Goal: Information Seeking & Learning: Learn about a topic

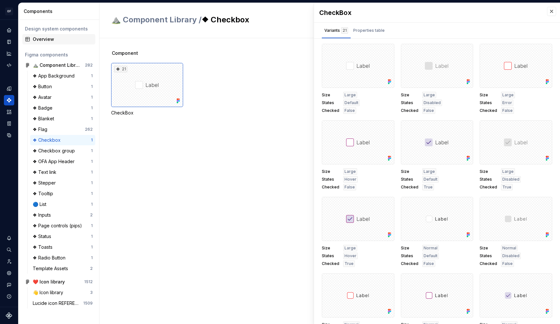
click at [38, 36] on div "Overview" at bounding box center [63, 39] width 60 height 6
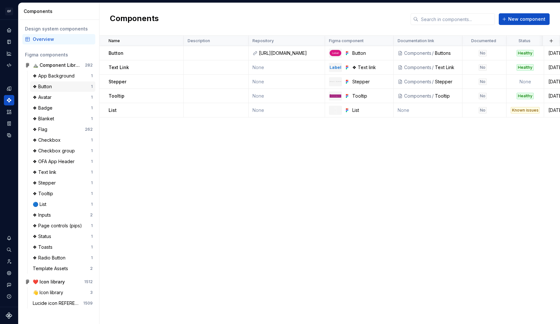
click at [55, 85] on div "❖ Button" at bounding box center [62, 86] width 58 height 6
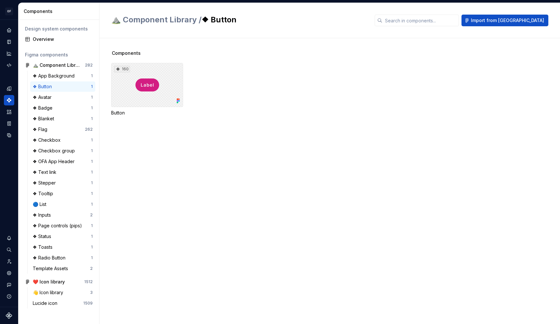
click at [145, 73] on div "160" at bounding box center [147, 85] width 72 height 44
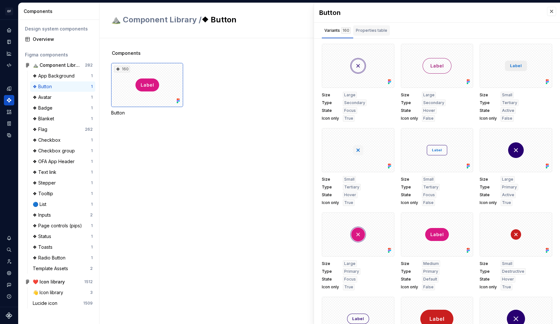
click at [377, 33] on div "Properties table" at bounding box center [371, 30] width 31 height 6
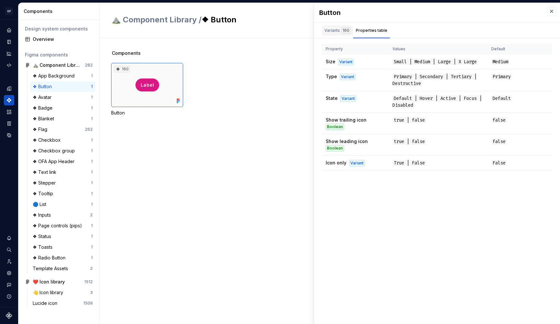
click at [336, 31] on div "Variants 160" at bounding box center [337, 30] width 26 height 6
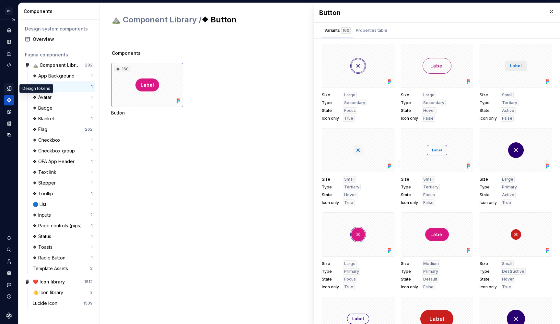
click at [10, 86] on icon "Design tokens" at bounding box center [9, 88] width 4 height 4
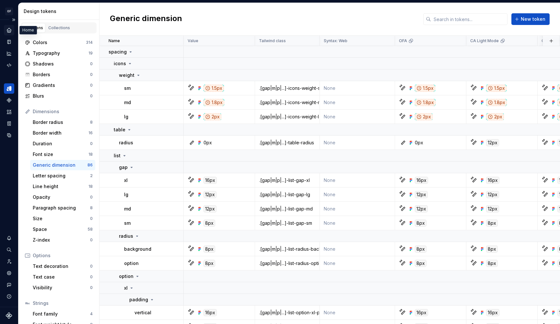
click at [9, 31] on icon "Home" at bounding box center [9, 30] width 6 height 6
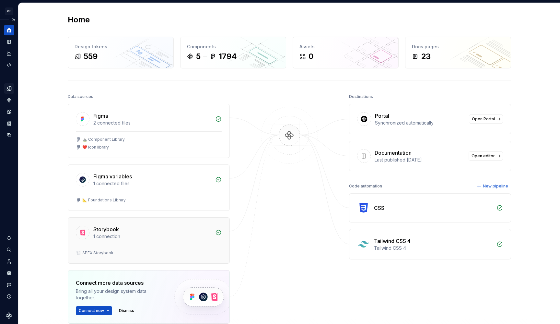
click at [144, 233] on div "Storybook" at bounding box center [152, 229] width 118 height 8
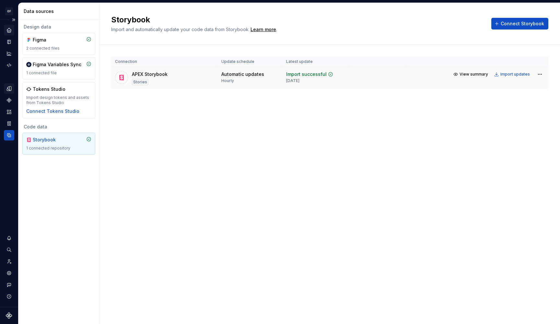
click at [156, 78] on div "APEX Storybook Stories" at bounding box center [150, 78] width 36 height 14
click at [480, 75] on span "View summary" at bounding box center [473, 74] width 28 height 5
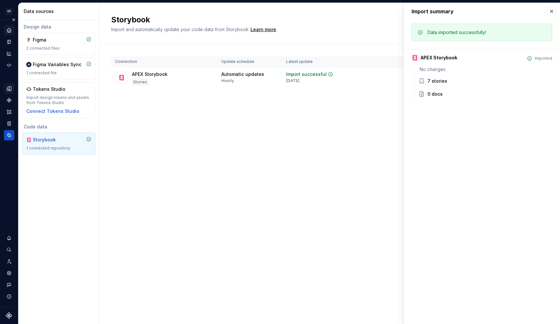
click at [41, 145] on div "Storybook 1 connected repository" at bounding box center [58, 143] width 65 height 14
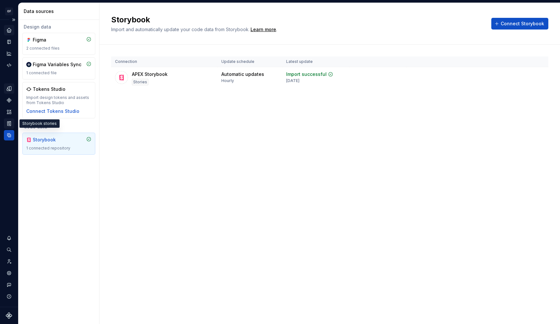
click at [9, 122] on icon "Storybook stories" at bounding box center [9, 123] width 6 height 6
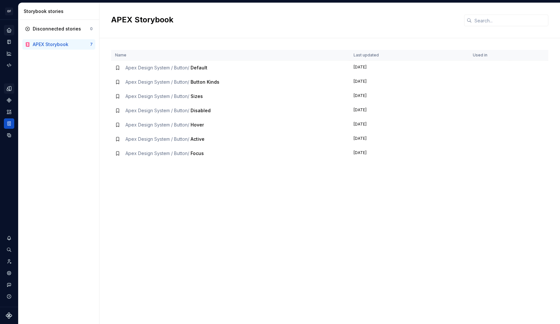
click at [215, 70] on div "Apex Design System / Button / Default" at bounding box center [230, 67] width 231 height 6
click at [165, 68] on span "Apex Design System / Button /" at bounding box center [157, 68] width 64 height 6
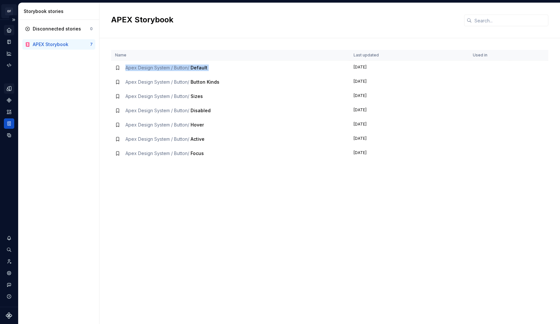
click at [5, 13] on html "OF APEX AL Design system data Storybook stories Disconnected stories 0 APEX Sto…" at bounding box center [280, 162] width 560 height 324
click at [8, 15] on html "OF APEX AL Design system data Storybook stories Disconnected stories 0 APEX Sto…" at bounding box center [280, 162] width 560 height 324
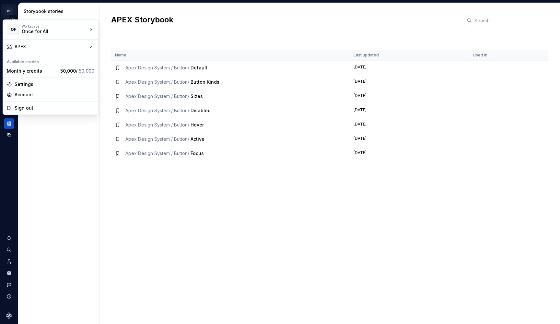
click at [8, 15] on html "OF APEX AL Design system data Storybook stories Disconnected stories 0 APEX Sto…" at bounding box center [280, 162] width 560 height 324
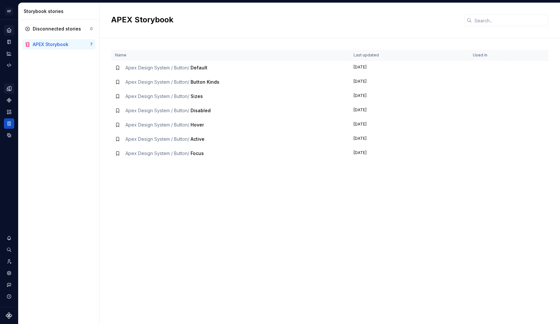
click at [9, 34] on div "Home" at bounding box center [9, 30] width 10 height 10
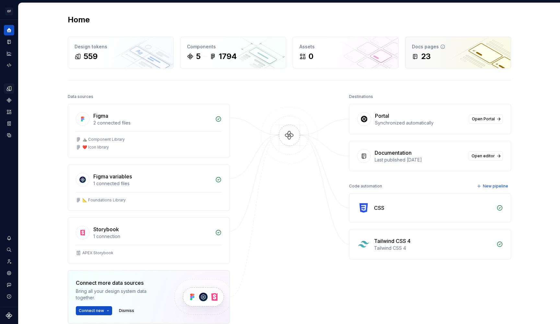
click at [452, 60] on div "23" at bounding box center [458, 56] width 92 height 10
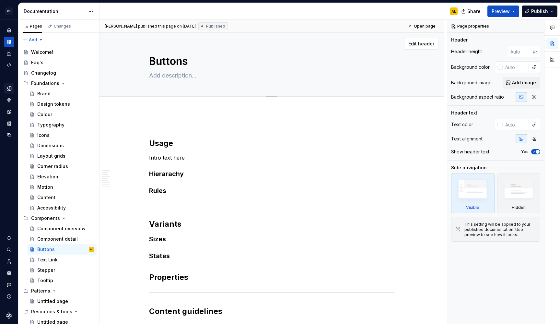
type textarea "*"
